Goal: Information Seeking & Learning: Find specific fact

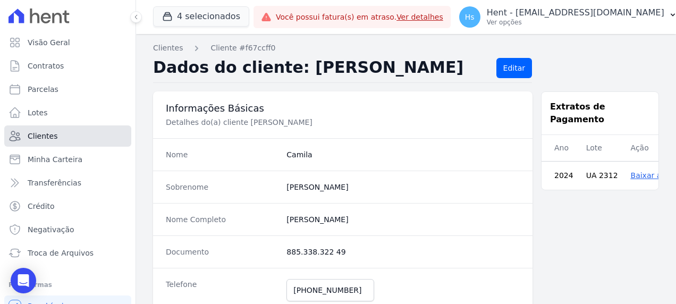
click at [47, 134] on span "Clientes" at bounding box center [43, 136] width 30 height 11
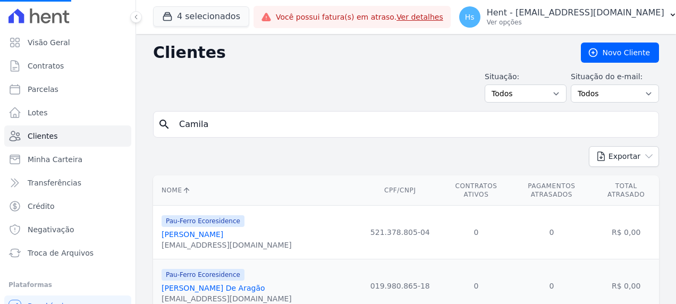
click at [207, 122] on input "Camila" at bounding box center [413, 124] width 481 height 21
click at [207, 121] on input "Camila" at bounding box center [413, 124] width 481 height 21
type input "E"
click at [200, 123] on input "search" at bounding box center [413, 124] width 481 height 21
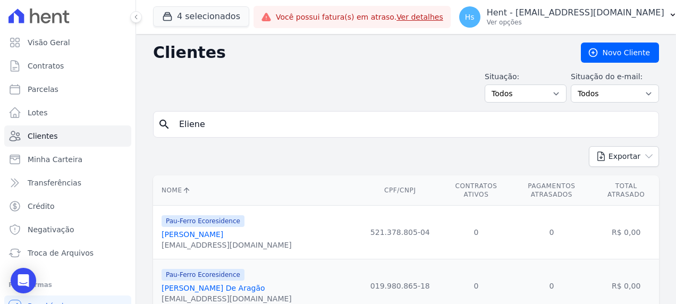
type input "Eliene"
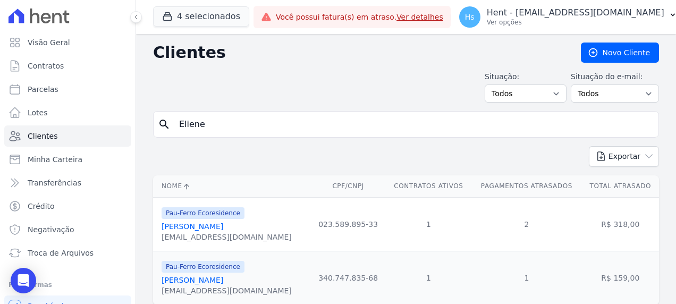
click at [223, 227] on link "Eliene Oliveira Santos" at bounding box center [193, 226] width 62 height 9
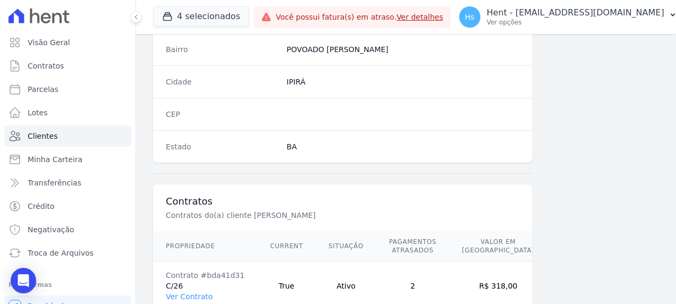
scroll to position [691, 0]
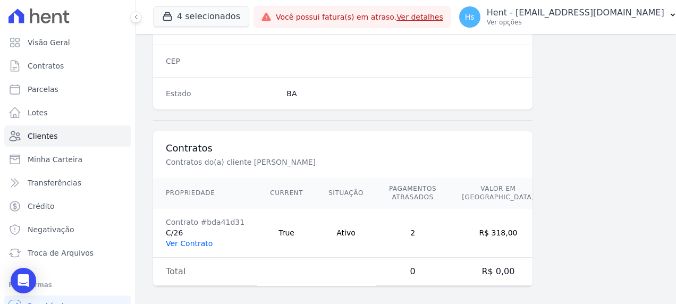
click at [192, 239] on link "Ver Contrato" at bounding box center [189, 243] width 47 height 9
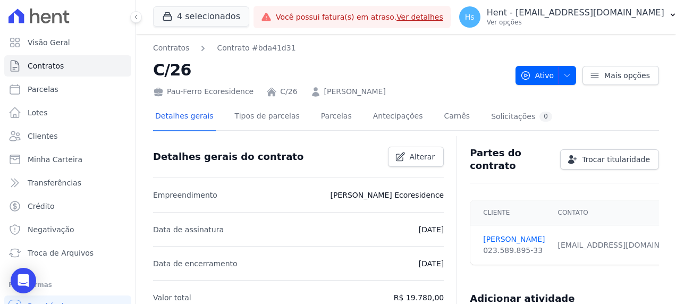
click at [435, 64] on h2 "C/26" at bounding box center [330, 70] width 354 height 24
click at [607, 79] on span "Mais opções" at bounding box center [627, 75] width 46 height 11
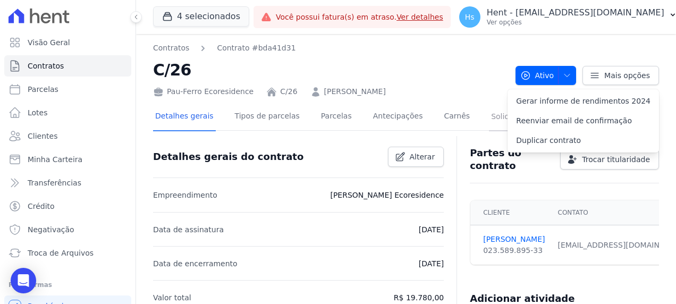
click at [491, 114] on div "Solicitações 0" at bounding box center [521, 117] width 61 height 10
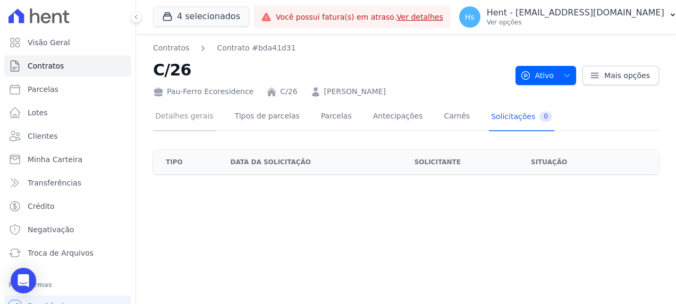
click at [205, 126] on link "Detalhes gerais" at bounding box center [184, 117] width 63 height 28
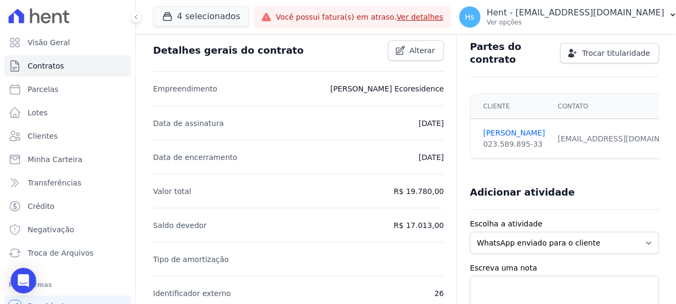
scroll to position [53, 0]
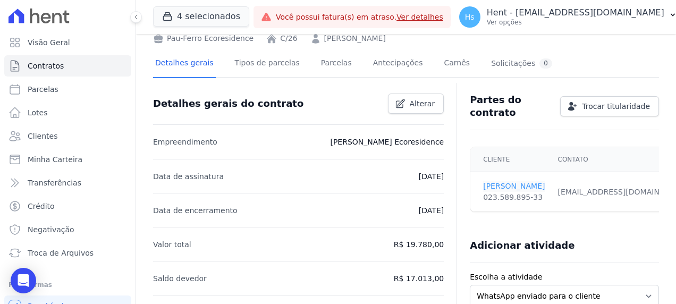
click at [500, 181] on link "ELIENE SANTOS" at bounding box center [514, 186] width 62 height 11
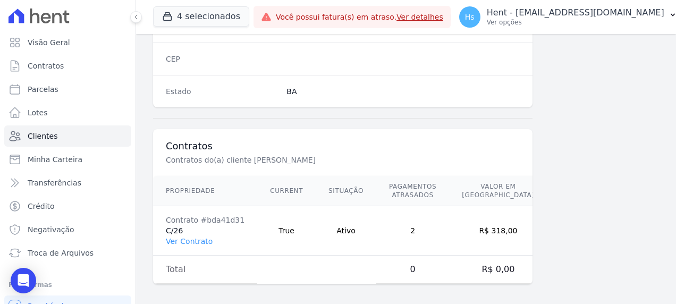
scroll to position [694, 0]
drag, startPoint x: 191, startPoint y: 224, endPoint x: 165, endPoint y: 224, distance: 26.6
click at [165, 224] on td "Contrato #bda41d31 C/26 Ver Contrato" at bounding box center [205, 230] width 104 height 49
drag, startPoint x: 165, startPoint y: 224, endPoint x: 244, endPoint y: 248, distance: 83.2
click at [257, 255] on td at bounding box center [286, 269] width 58 height 28
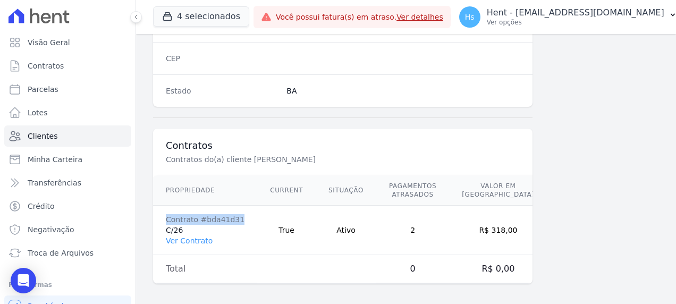
drag, startPoint x: 238, startPoint y: 214, endPoint x: 166, endPoint y: 215, distance: 71.8
click at [166, 215] on td "Contrato #bda41d31 C/26 Ver Contrato" at bounding box center [205, 230] width 104 height 49
copy div "Contrato #bda41d31"
click at [61, 63] on link "Contratos" at bounding box center [67, 65] width 127 height 21
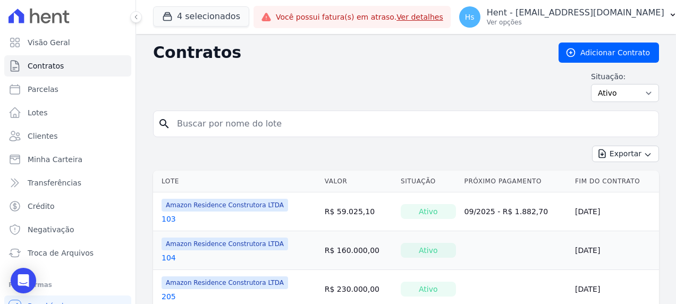
paste input "Contrato #bda41d31"
type input "Contrato #bda41d31"
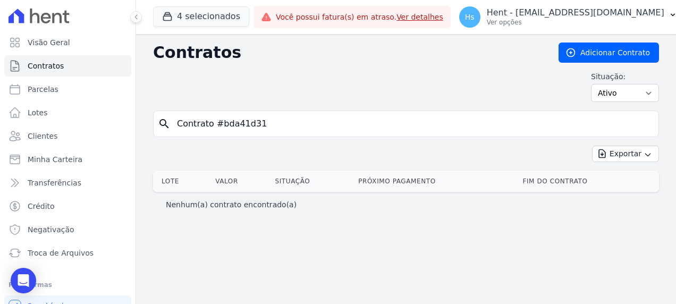
click at [210, 116] on input "Contrato #bda41d31" at bounding box center [413, 123] width 484 height 21
type input "C23"
click at [184, 123] on input "C23" at bounding box center [413, 123] width 484 height 21
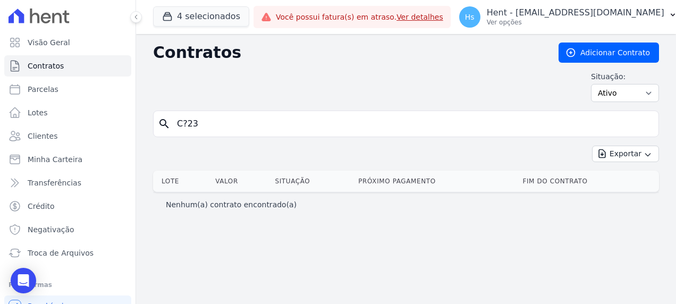
type input "C?23"
click at [191, 128] on input "C?23" at bounding box center [413, 123] width 484 height 21
click at [185, 123] on input "C?23" at bounding box center [413, 123] width 484 height 21
type input "C/23"
click at [28, 126] on link "Clientes" at bounding box center [67, 135] width 127 height 21
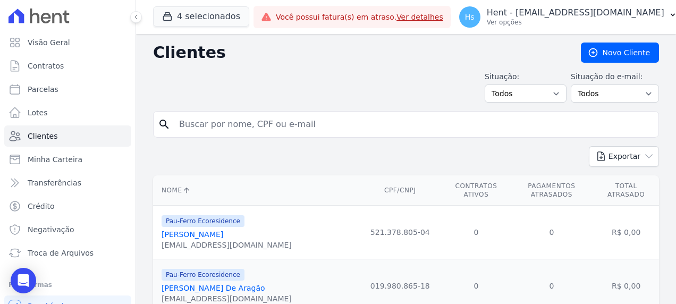
click at [196, 122] on input "search" at bounding box center [413, 124] width 481 height 21
type input "Eliene"
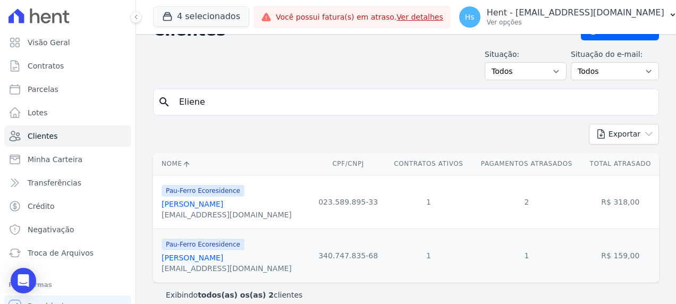
scroll to position [33, 0]
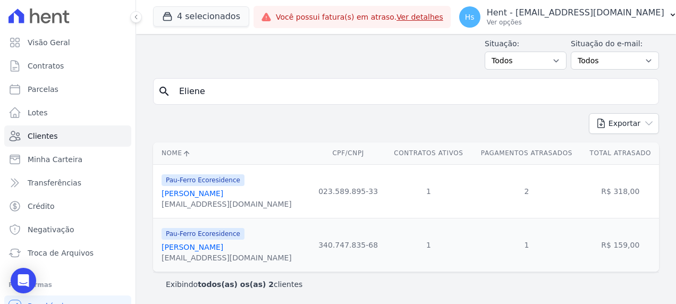
click at [200, 197] on link "Eliene Oliveira Santos" at bounding box center [193, 193] width 62 height 9
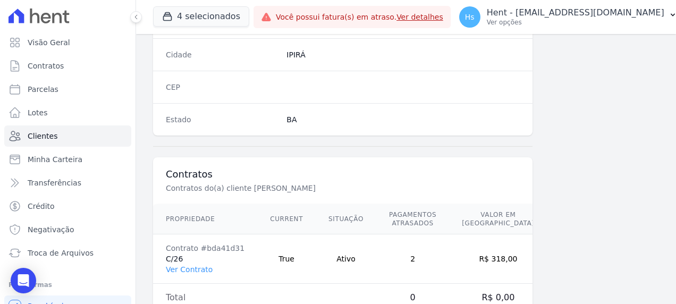
scroll to position [691, 0]
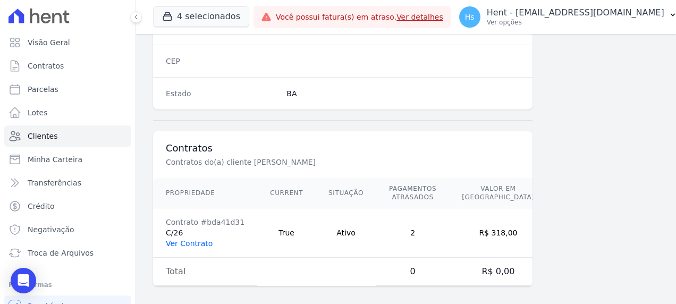
click at [202, 239] on link "Ver Contrato" at bounding box center [189, 243] width 47 height 9
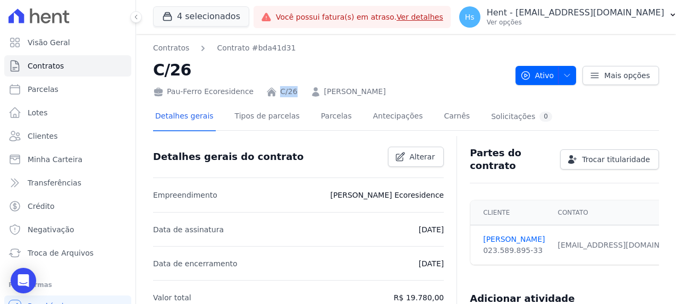
drag, startPoint x: 288, startPoint y: 92, endPoint x: 268, endPoint y: 94, distance: 19.7
click at [268, 94] on div "Pau-Ferro Ecoresidence C/26 ELIENE OLIVEIRA SANTOS" at bounding box center [330, 89] width 354 height 15
copy link "C/26"
click at [46, 204] on span "Crédito" at bounding box center [41, 206] width 27 height 11
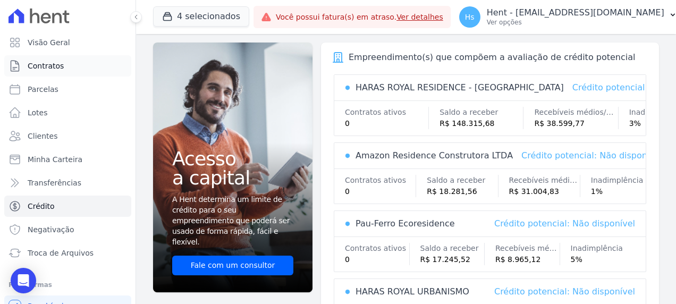
click at [69, 65] on link "Contratos" at bounding box center [67, 65] width 127 height 21
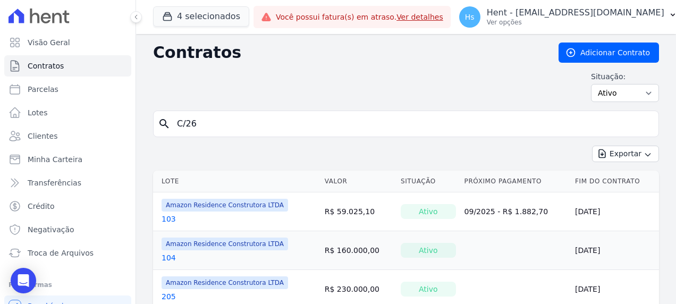
type input "C/26"
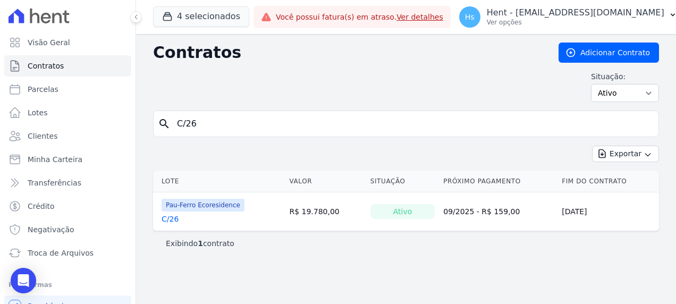
click at [167, 216] on link "C/26" at bounding box center [170, 219] width 17 height 11
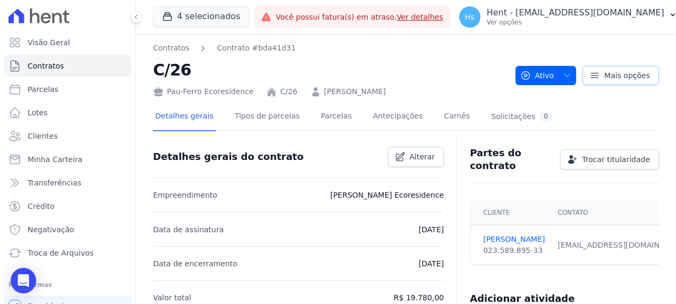
click at [610, 76] on span "Mais opções" at bounding box center [627, 75] width 46 height 11
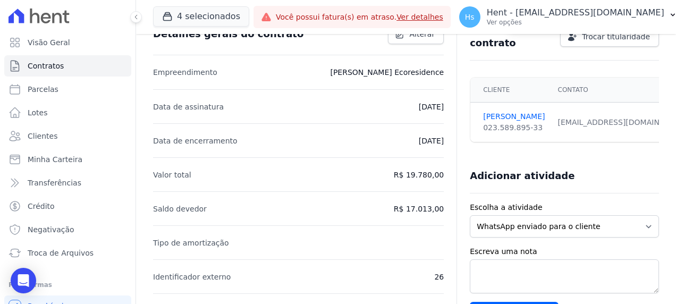
scroll to position [106, 0]
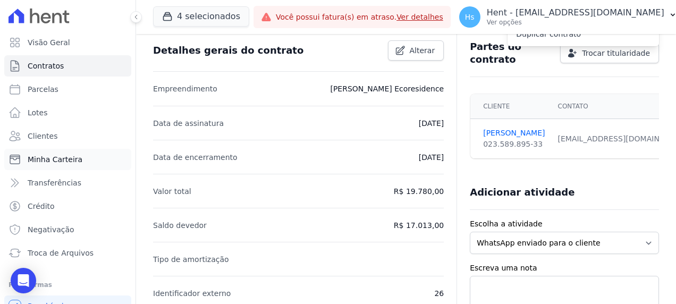
click at [64, 165] on link "Minha Carteira" at bounding box center [67, 159] width 127 height 21
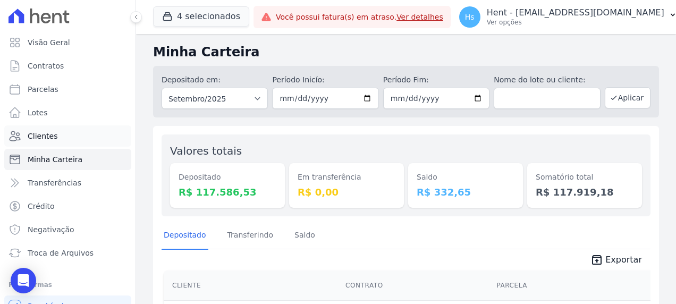
click at [50, 130] on link "Clientes" at bounding box center [67, 135] width 127 height 21
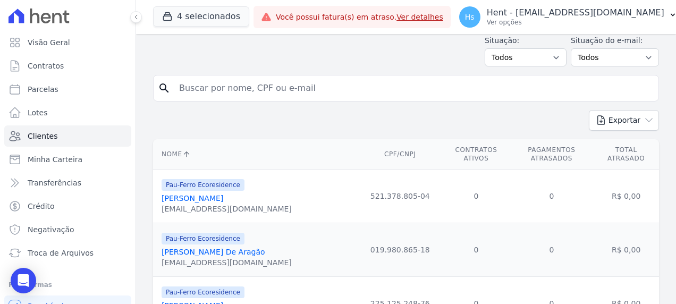
scroll to position [53, 0]
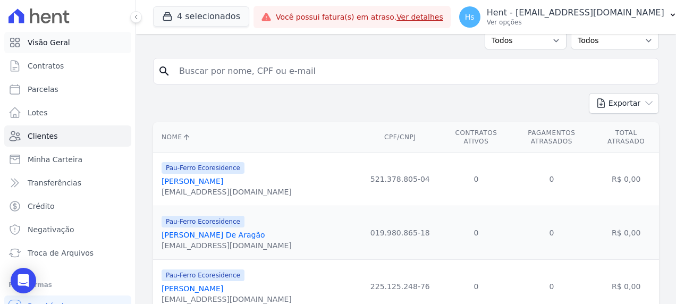
click at [29, 38] on span "Visão Geral" at bounding box center [49, 42] width 43 height 11
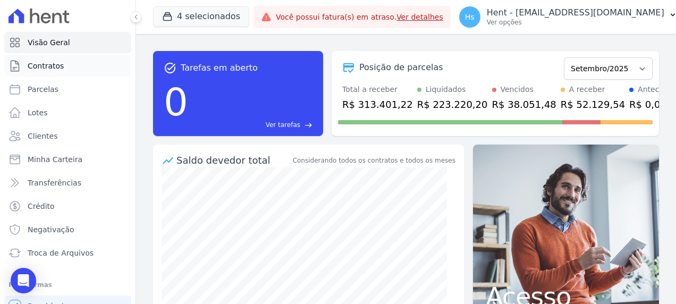
click at [71, 68] on link "Contratos" at bounding box center [67, 65] width 127 height 21
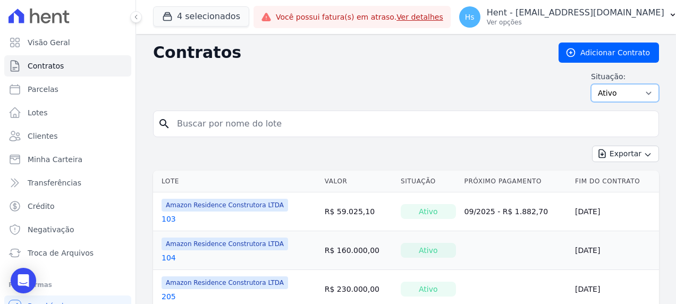
click at [623, 93] on select "Ativo Todos Pausado Distratado Rascunho Expirado Encerrado" at bounding box center [625, 93] width 68 height 18
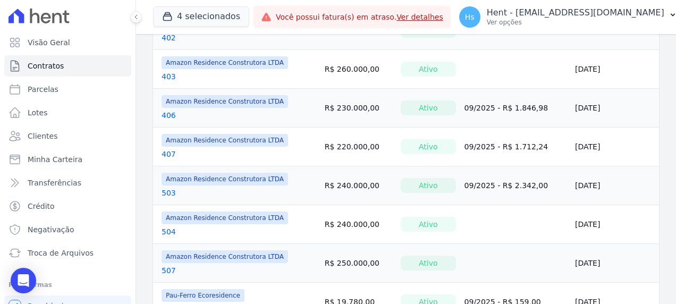
scroll to position [531, 0]
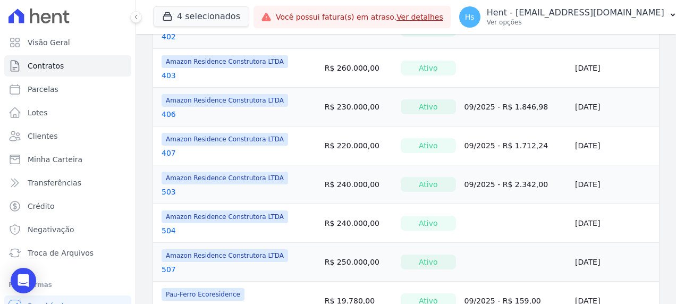
click at [201, 251] on span "Amazon Residence Construtora LTDA" at bounding box center [225, 255] width 126 height 13
click at [178, 264] on div "507" at bounding box center [225, 269] width 126 height 11
click at [171, 264] on link "507" at bounding box center [169, 269] width 14 height 11
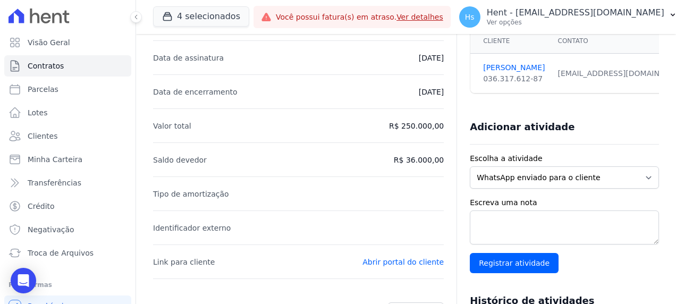
scroll to position [159, 0]
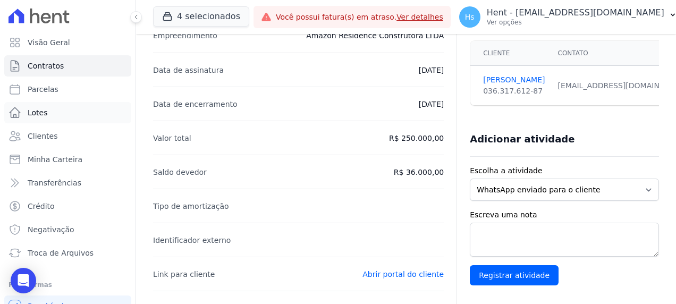
click at [66, 110] on link "Lotes" at bounding box center [67, 112] width 127 height 21
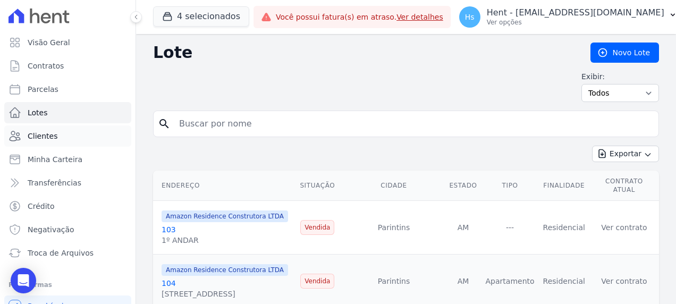
click at [55, 134] on link "Clientes" at bounding box center [67, 135] width 127 height 21
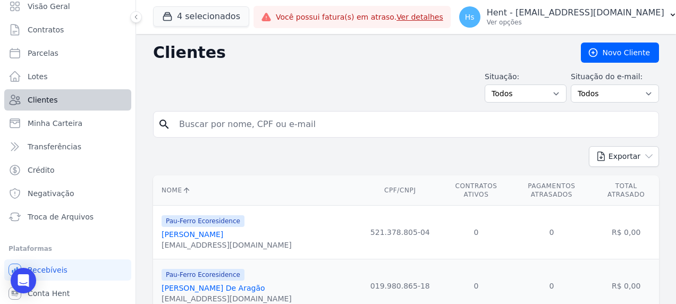
scroll to position [53, 0]
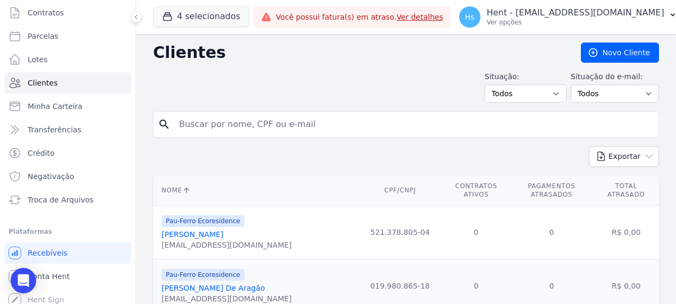
click at [243, 125] on input "search" at bounding box center [413, 124] width 481 height 21
type input "Ademir De Jesus"
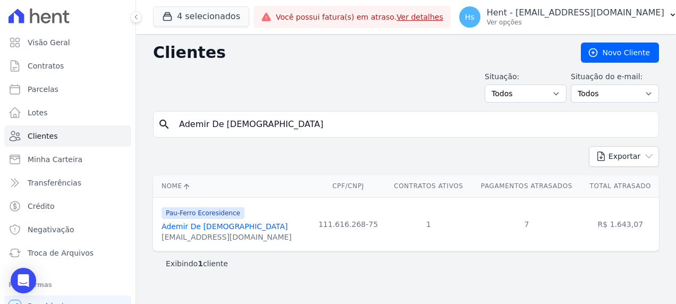
click at [190, 225] on link "Ademir De Jesus" at bounding box center [225, 226] width 126 height 9
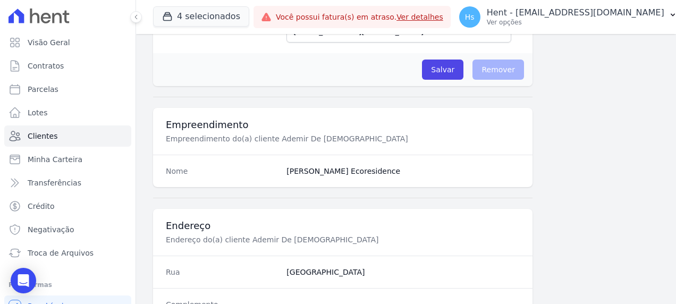
scroll to position [322, 0]
